Goal: Information Seeking & Learning: Learn about a topic

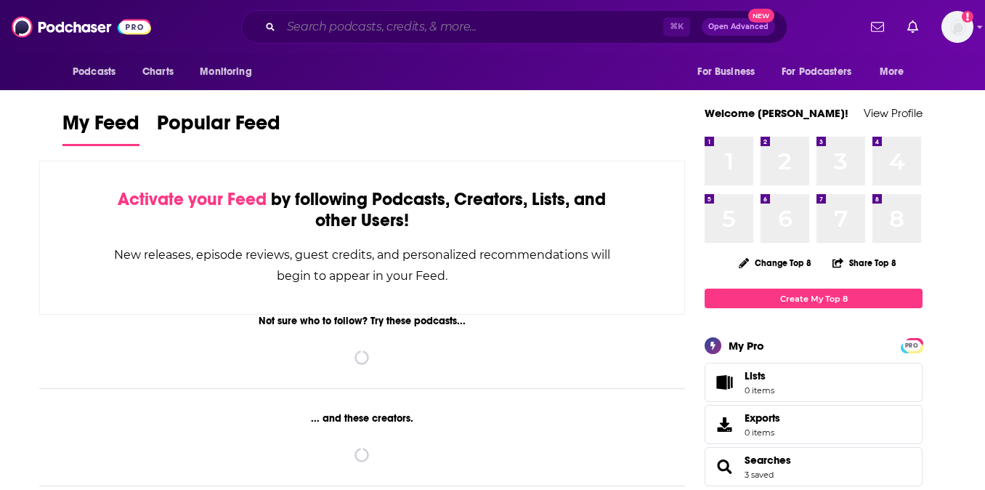
click at [512, 25] on input "Search podcasts, credits, & more..." at bounding box center [472, 26] width 382 height 23
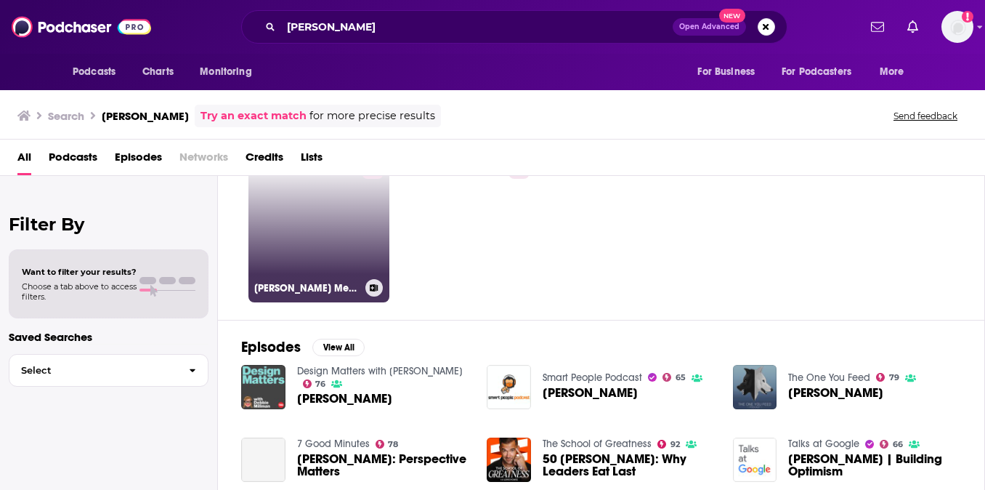
scroll to position [149, 0]
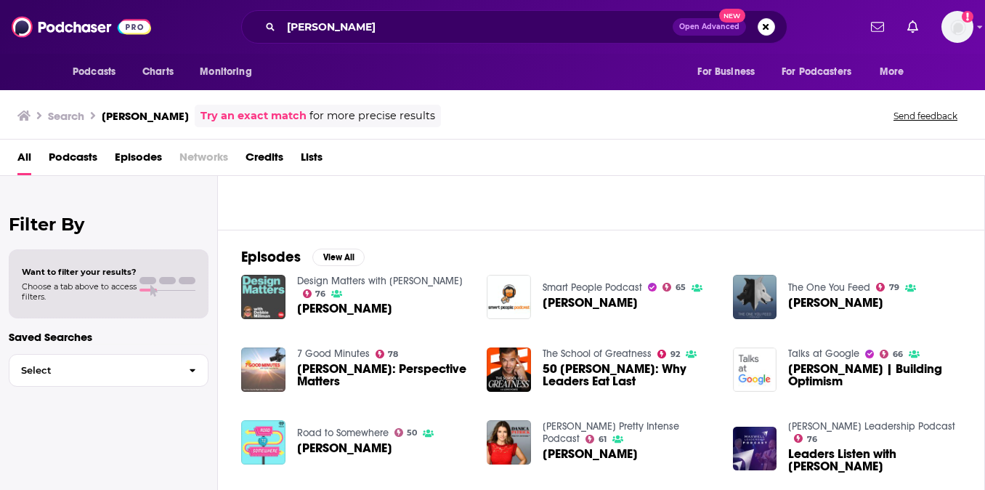
click at [82, 165] on span "Podcasts" at bounding box center [73, 160] width 49 height 30
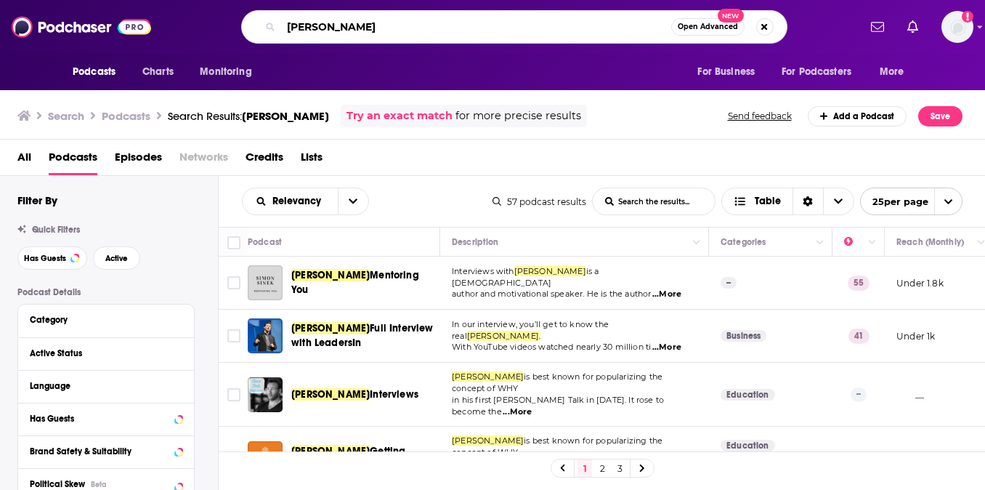
click at [364, 28] on input "[PERSON_NAME]" at bounding box center [476, 26] width 390 height 23
type input "a bit of optimism"
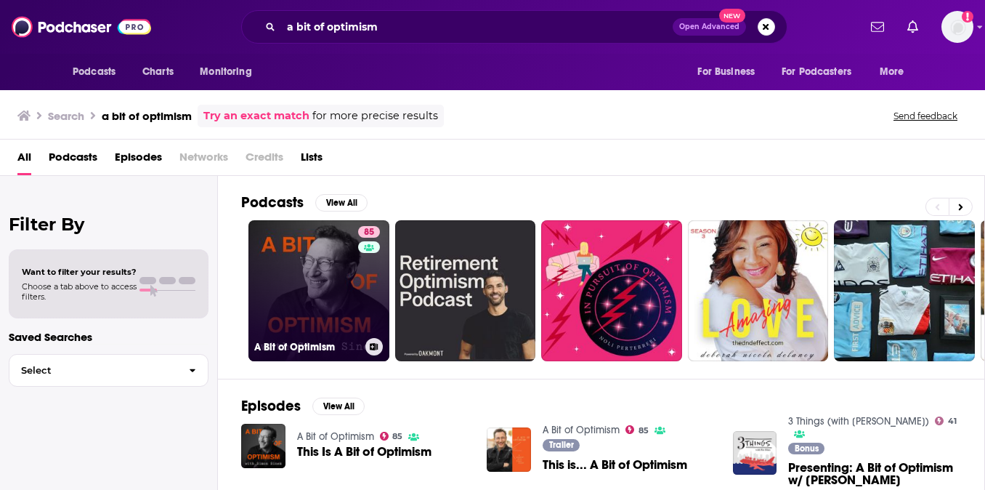
click at [299, 271] on link "85 A Bit of Optimism" at bounding box center [319, 290] width 141 height 141
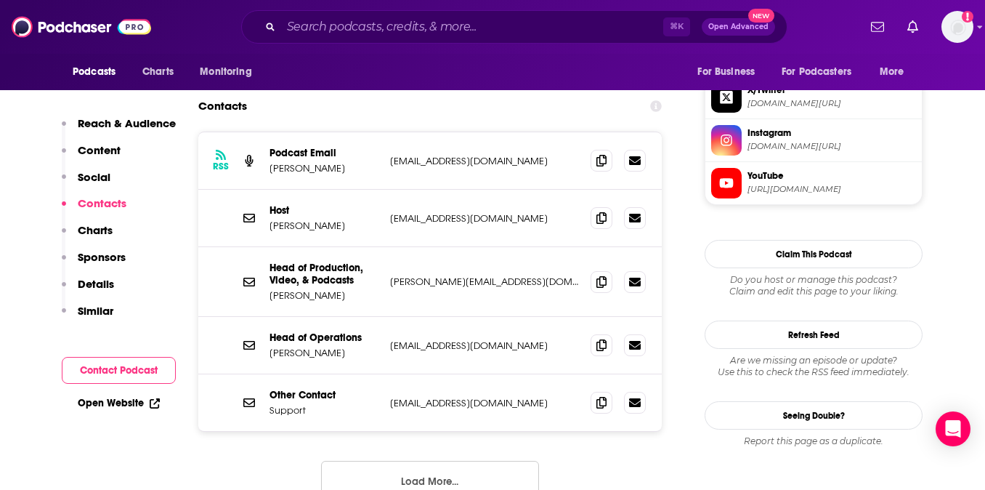
scroll to position [1423, 0]
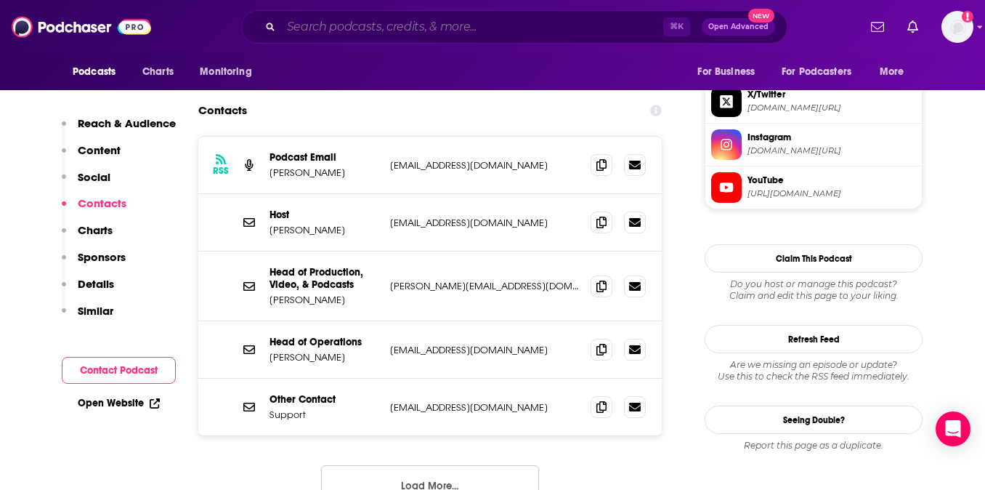
click at [563, 23] on input "Search podcasts, credits, & more..." at bounding box center [472, 26] width 382 height 23
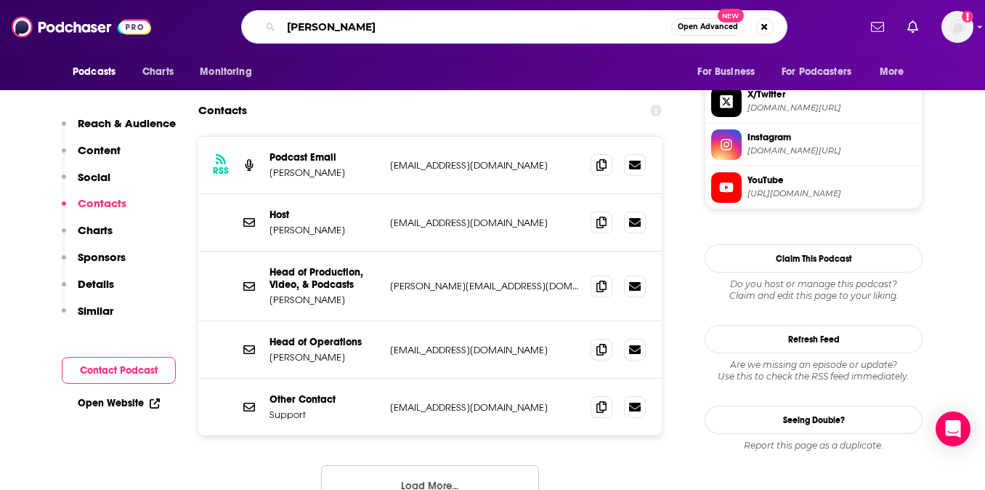
type input "[PERSON_NAME]"
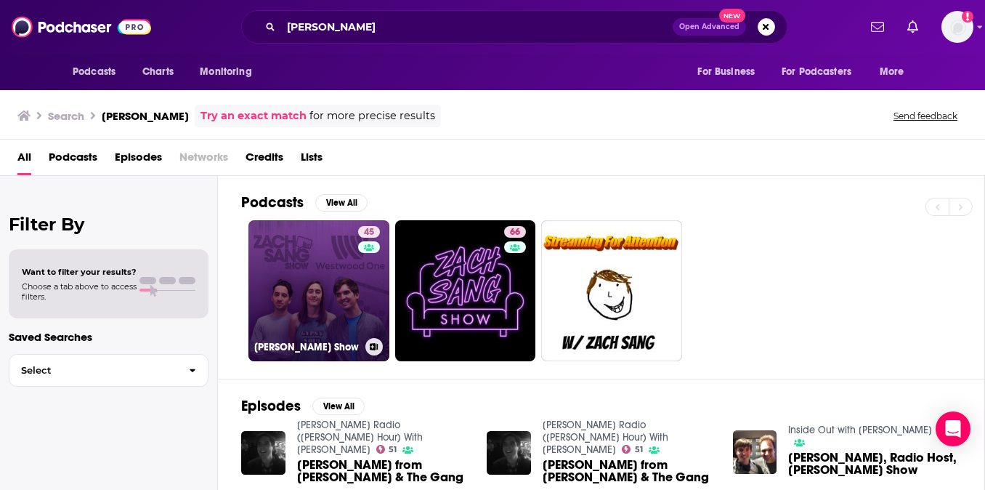
click at [327, 272] on link "45 [PERSON_NAME] Show" at bounding box center [319, 290] width 141 height 141
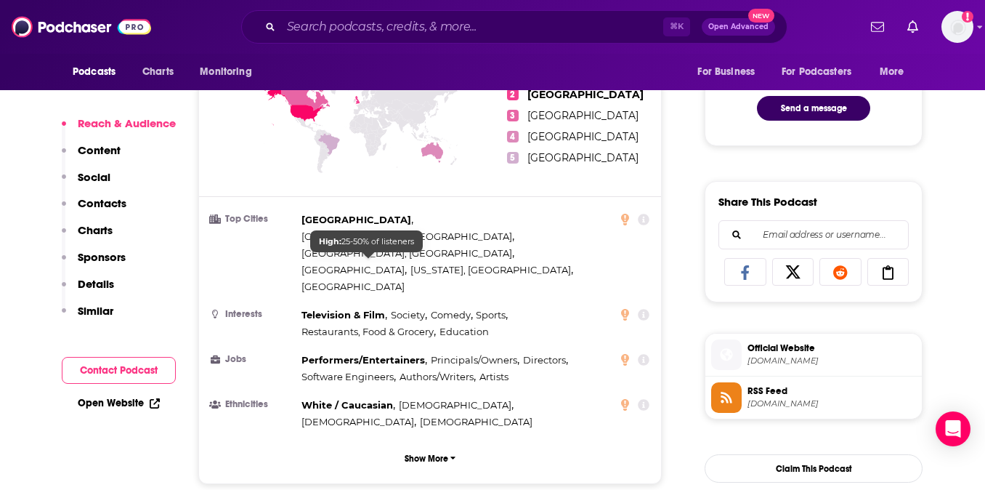
scroll to position [793, 0]
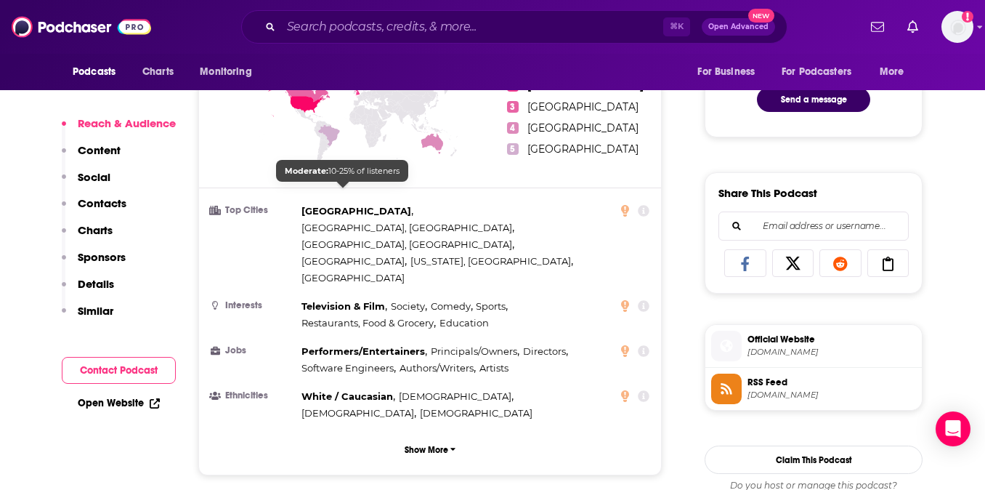
click at [344, 205] on span "[GEOGRAPHIC_DATA]" at bounding box center [357, 211] width 110 height 12
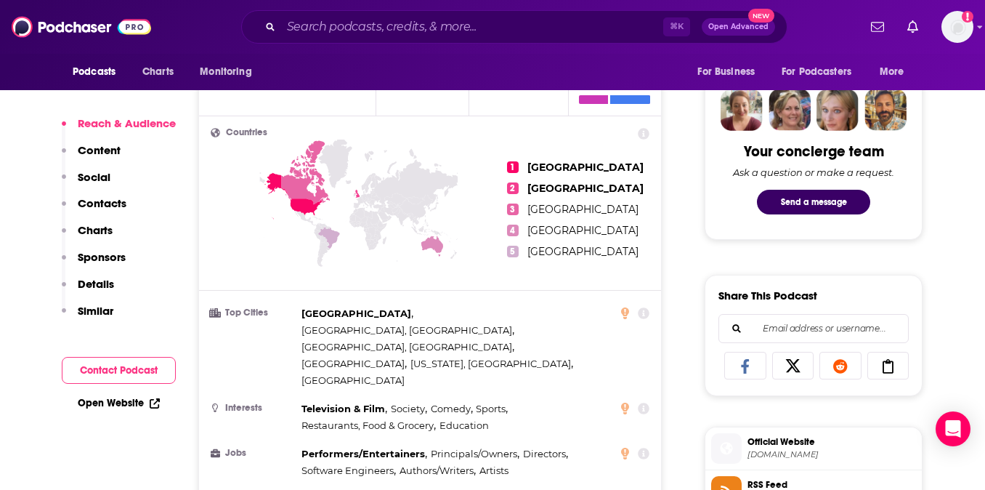
scroll to position [689, 0]
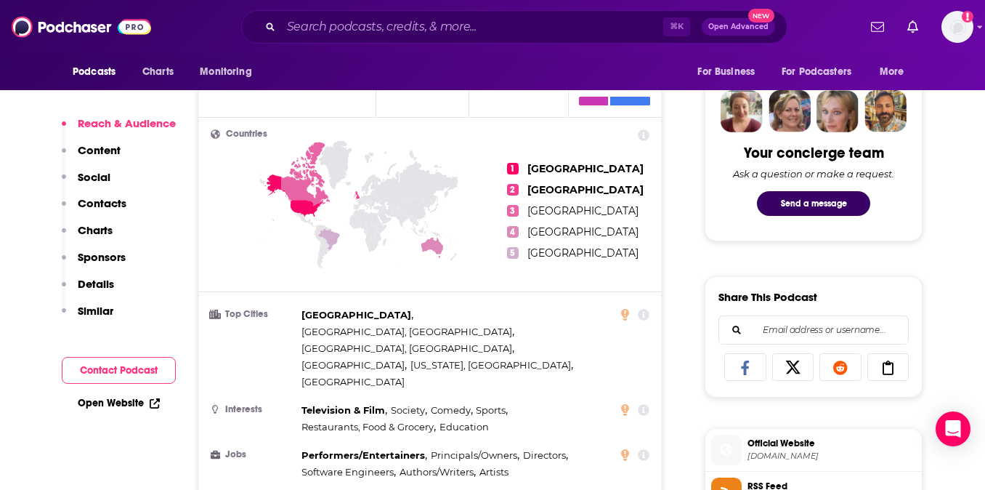
click at [344, 309] on span "[GEOGRAPHIC_DATA]" at bounding box center [357, 315] width 110 height 12
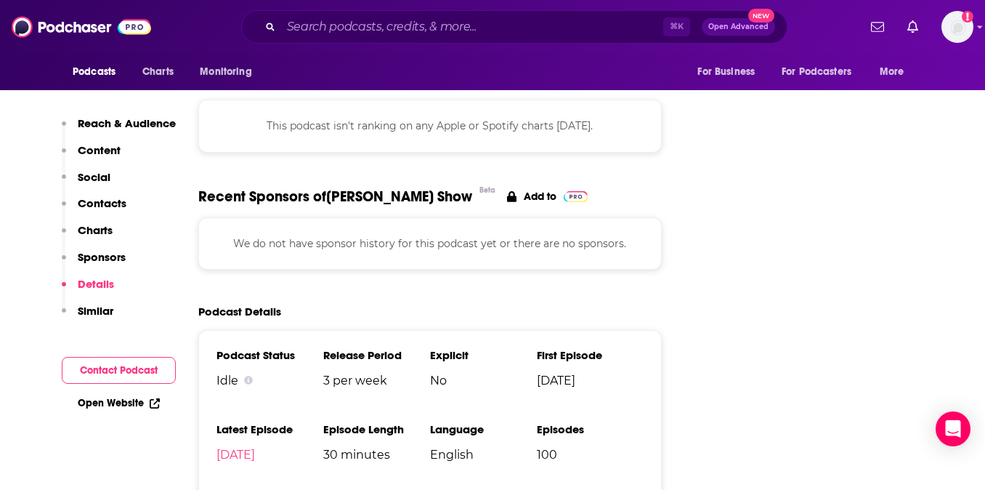
scroll to position [1701, 0]
